Goal: Find specific page/section: Find specific page/section

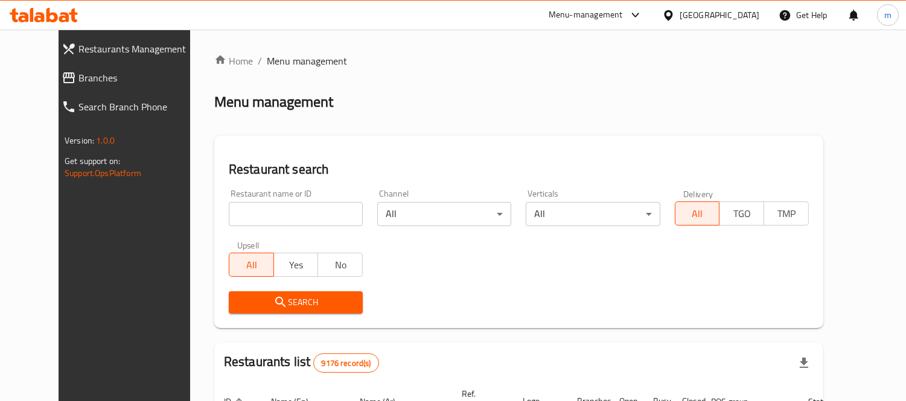
click at [262, 213] on input "search" at bounding box center [296, 214] width 134 height 24
paste input "744270"
type input "744270"
click at [65, 68] on link "Branches" at bounding box center [131, 77] width 158 height 29
click at [264, 221] on input "search" at bounding box center [296, 214] width 134 height 24
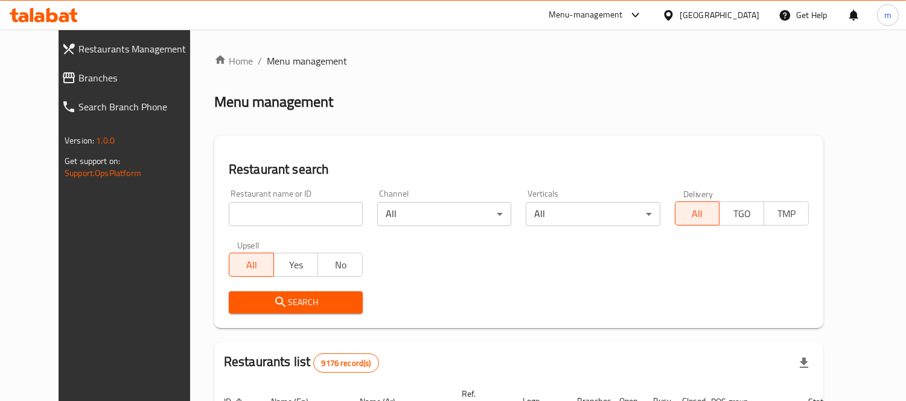
paste input "744270"
type input "744270"
click at [280, 298] on span "Search" at bounding box center [295, 302] width 115 height 15
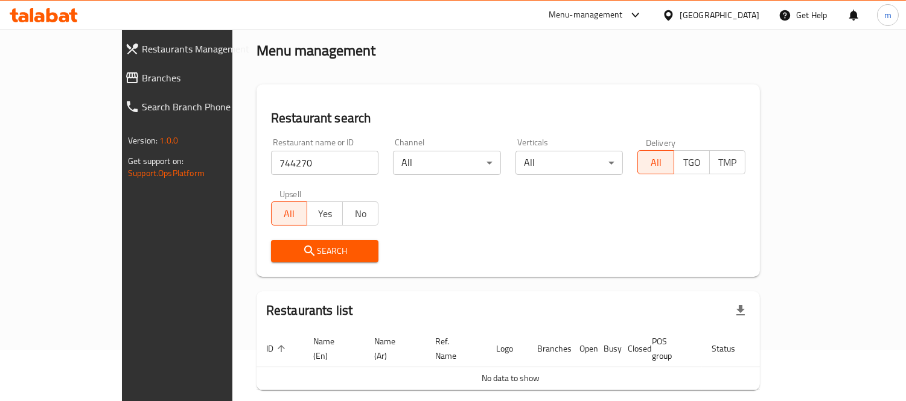
scroll to position [91, 0]
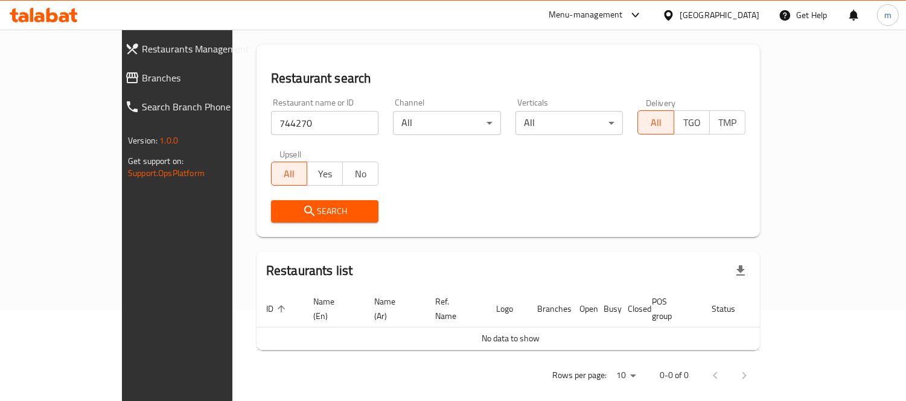
click at [142, 71] on span "Branches" at bounding box center [203, 78] width 122 height 14
